Goal: Task Accomplishment & Management: Use online tool/utility

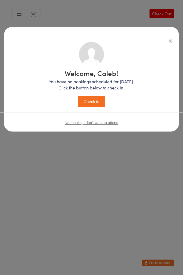
click at [93, 102] on button "Check in" at bounding box center [91, 101] width 27 height 11
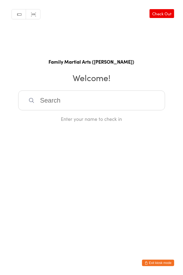
click at [48, 97] on input "search" at bounding box center [91, 100] width 147 height 20
type input "v"
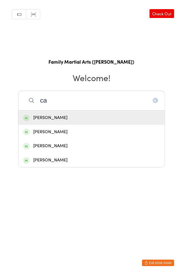
type input "ca"
click at [54, 116] on div "[PERSON_NAME]" at bounding box center [91, 117] width 137 height 7
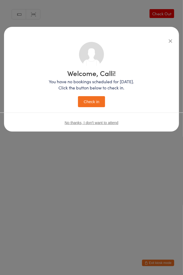
click at [87, 102] on button "Check in" at bounding box center [91, 101] width 27 height 11
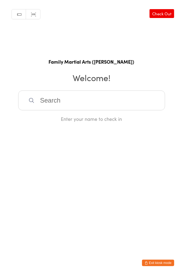
click at [72, 103] on input "search" at bounding box center [91, 100] width 147 height 20
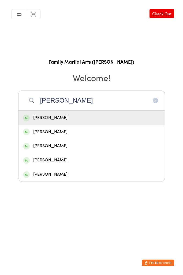
type input "[PERSON_NAME]"
click at [54, 119] on div "[PERSON_NAME]" at bounding box center [91, 117] width 137 height 7
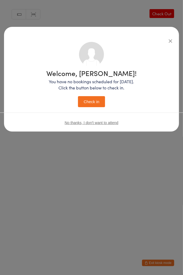
click at [94, 97] on button "Check in" at bounding box center [91, 101] width 27 height 11
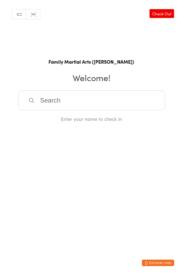
click at [62, 107] on input "search" at bounding box center [91, 100] width 147 height 20
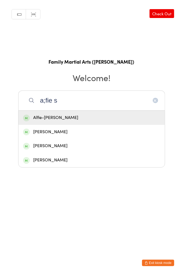
type input "a;fie s"
click at [45, 120] on div "Alfie-[PERSON_NAME]" at bounding box center [91, 117] width 137 height 7
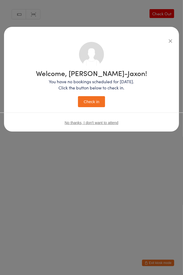
click at [86, 101] on button "Check in" at bounding box center [91, 101] width 27 height 11
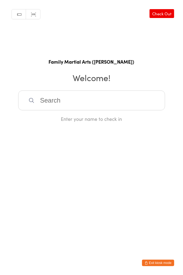
click at [100, 102] on input "search" at bounding box center [91, 100] width 147 height 20
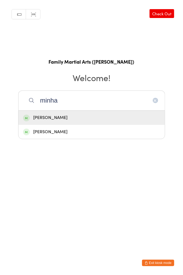
type input "minha"
click at [54, 122] on div "[PERSON_NAME]" at bounding box center [92, 118] width 147 height 14
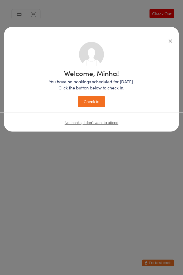
click at [92, 104] on button "Check in" at bounding box center [91, 101] width 27 height 11
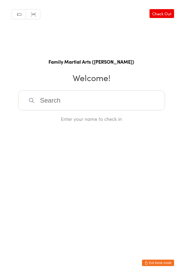
click at [101, 97] on input "search" at bounding box center [91, 100] width 147 height 20
type input "deyaa"
click at [93, 115] on div "Deyaan Fakira" at bounding box center [91, 117] width 137 height 7
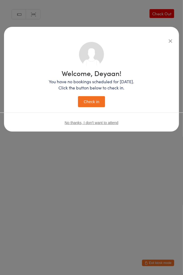
click at [94, 101] on button "Check in" at bounding box center [91, 101] width 27 height 11
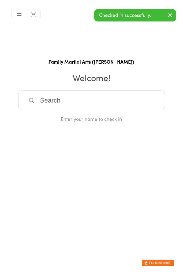
click at [64, 101] on input "search" at bounding box center [91, 100] width 147 height 20
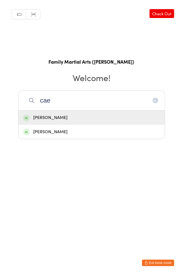
type input "cae"
click at [81, 116] on div "[PERSON_NAME]" at bounding box center [91, 117] width 137 height 7
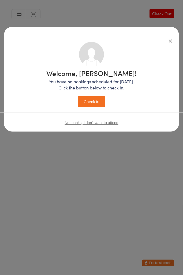
click at [98, 102] on button "Check in" at bounding box center [91, 101] width 27 height 11
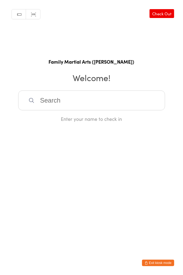
click at [44, 103] on input "search" at bounding box center [91, 100] width 147 height 20
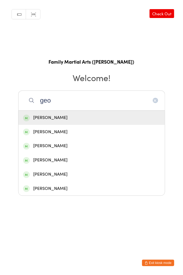
type input "geo"
click at [40, 144] on div "[PERSON_NAME]" at bounding box center [91, 145] width 137 height 7
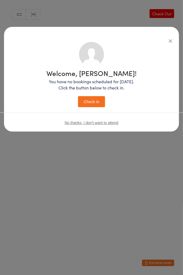
click at [92, 107] on button "Check in" at bounding box center [91, 101] width 27 height 11
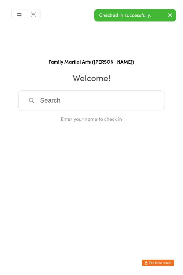
click at [61, 98] on input "search" at bounding box center [91, 100] width 147 height 20
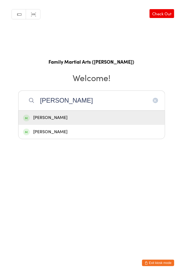
type input "[PERSON_NAME]"
click at [61, 133] on div "[PERSON_NAME]" at bounding box center [91, 131] width 137 height 7
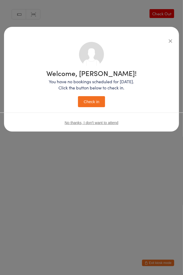
click at [96, 103] on button "Check in" at bounding box center [91, 101] width 27 height 11
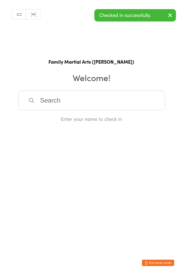
click at [66, 109] on input "search" at bounding box center [91, 100] width 147 height 20
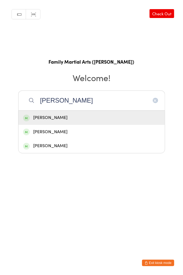
type input "[PERSON_NAME]"
click at [60, 120] on div "[PERSON_NAME]" at bounding box center [91, 117] width 137 height 7
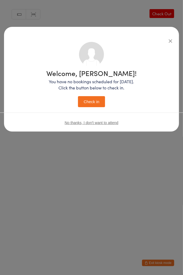
click at [95, 93] on div "Welcome, [PERSON_NAME]! You have no bookings scheduled for [DATE]. Click the bu…" at bounding box center [91, 89] width 90 height 38
click at [89, 104] on button "Check in" at bounding box center [91, 101] width 27 height 11
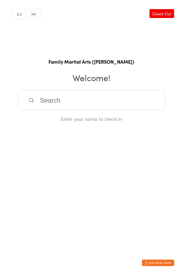
click at [71, 103] on input "search" at bounding box center [91, 100] width 147 height 20
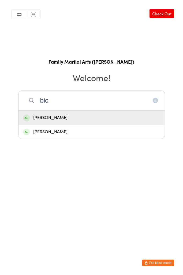
type input "bic"
click at [59, 119] on div "[PERSON_NAME]" at bounding box center [91, 117] width 137 height 7
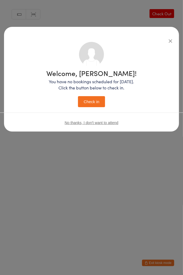
click at [91, 104] on button "Check in" at bounding box center [91, 101] width 27 height 11
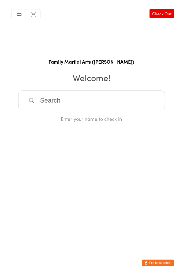
click at [86, 84] on div "Manual search Scanner input Check Out Family Martial Arts ([PERSON_NAME]) Welco…" at bounding box center [91, 61] width 183 height 122
click at [76, 102] on input "search" at bounding box center [91, 100] width 147 height 20
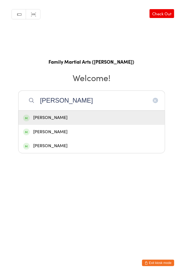
type input "[PERSON_NAME]"
click at [70, 135] on div "[PERSON_NAME]" at bounding box center [91, 131] width 137 height 7
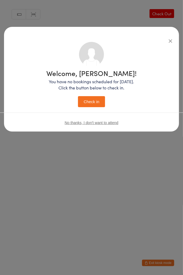
click at [96, 103] on button "Check in" at bounding box center [91, 101] width 27 height 11
